Goal: Navigation & Orientation: Find specific page/section

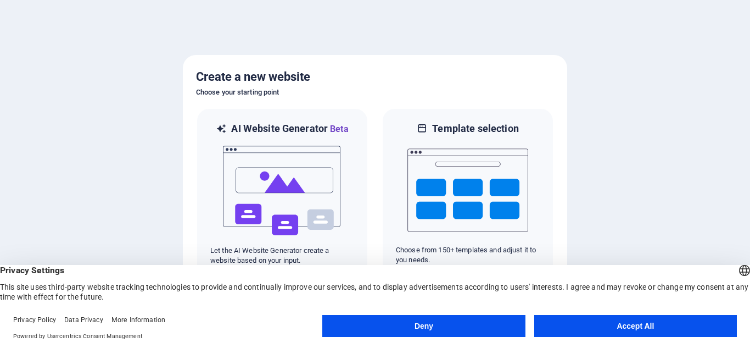
click at [618, 326] on button "Accept All" at bounding box center [635, 326] width 203 height 22
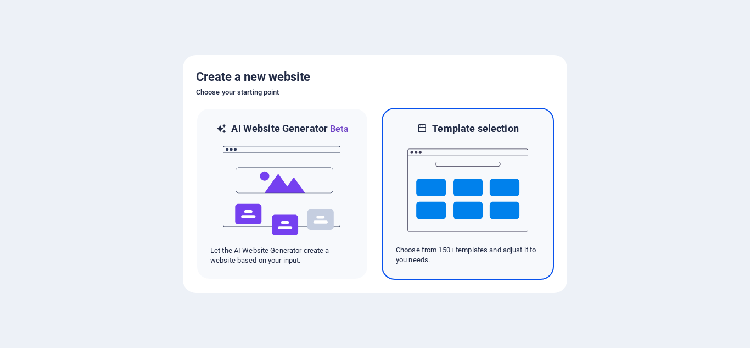
click at [525, 234] on img at bounding box center [468, 190] width 121 height 110
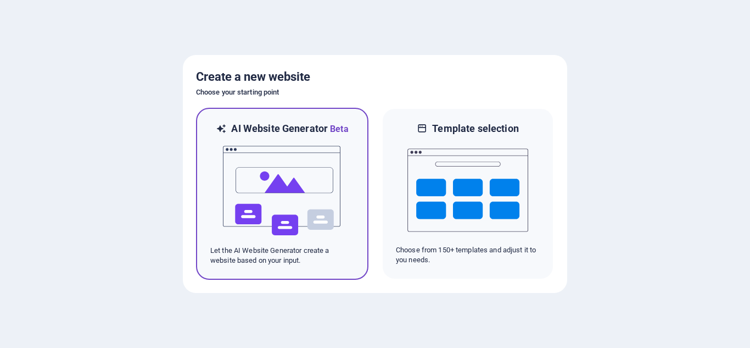
click at [292, 155] on img at bounding box center [282, 191] width 121 height 110
